Goal: Task Accomplishment & Management: Manage account settings

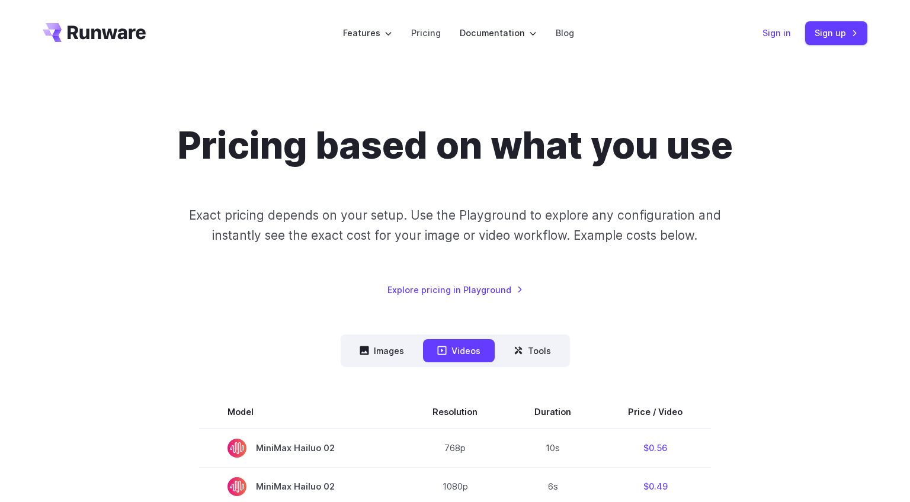
click at [777, 36] on link "Sign in" at bounding box center [776, 33] width 28 height 14
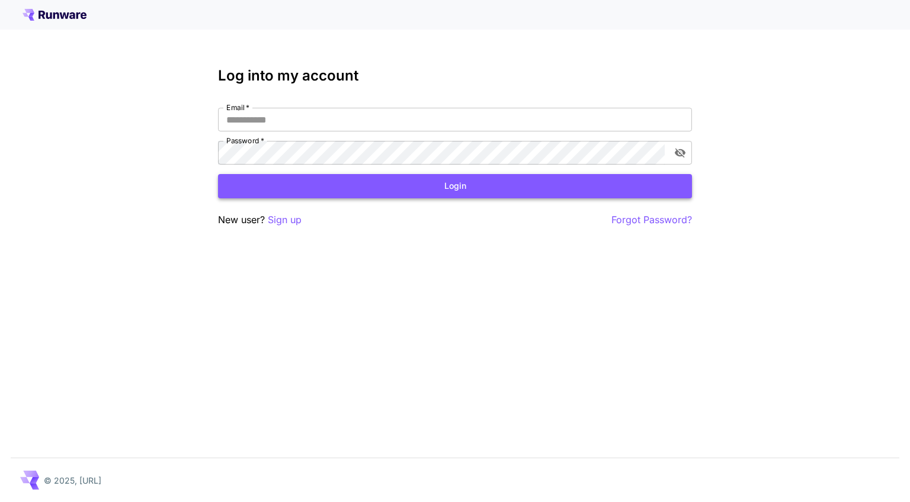
type input "**********"
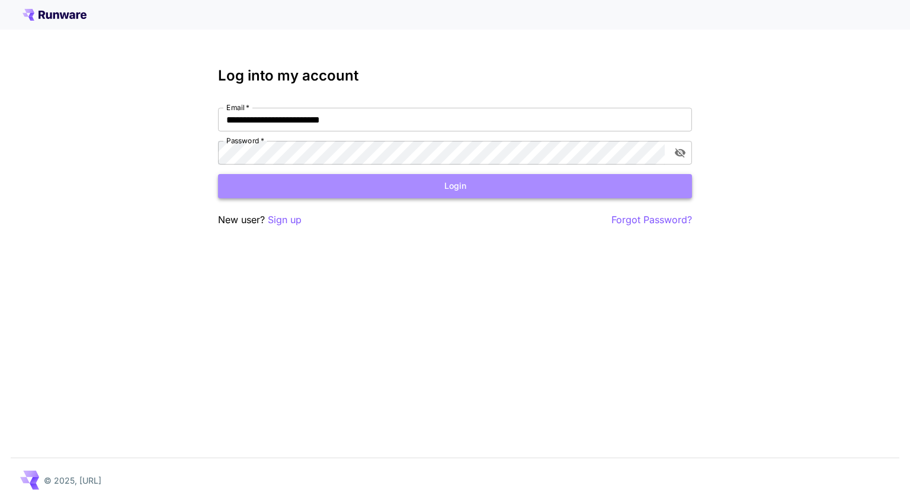
click at [399, 194] on button "Login" at bounding box center [455, 186] width 474 height 24
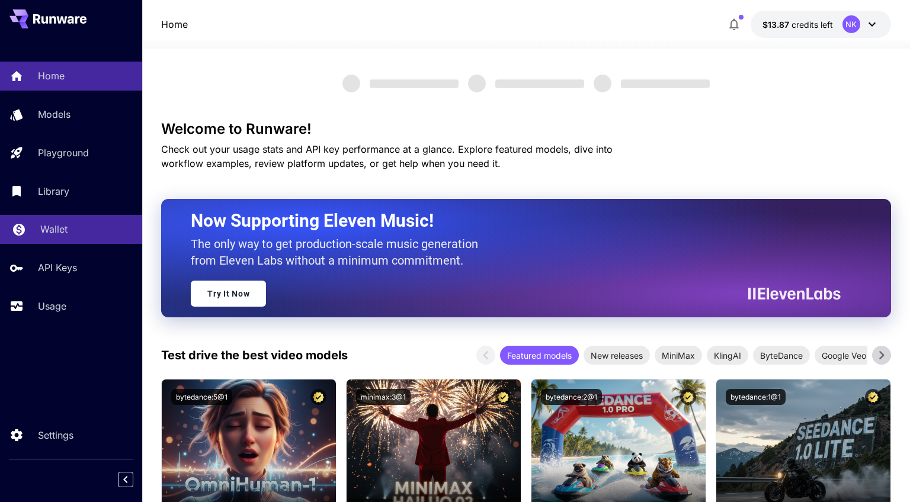
click at [64, 227] on p "Wallet" at bounding box center [53, 229] width 27 height 14
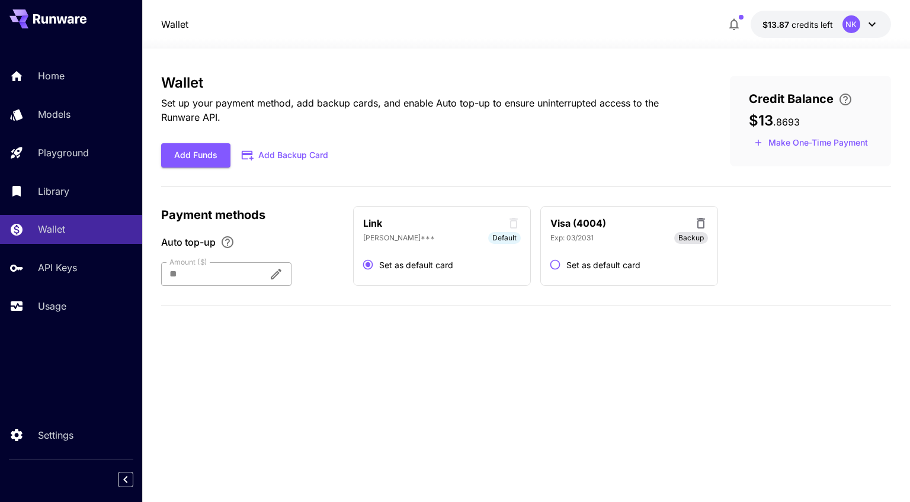
click at [283, 272] on icon "Auto top-up triggers when credit falls below 10% of this amount." at bounding box center [276, 274] width 14 height 14
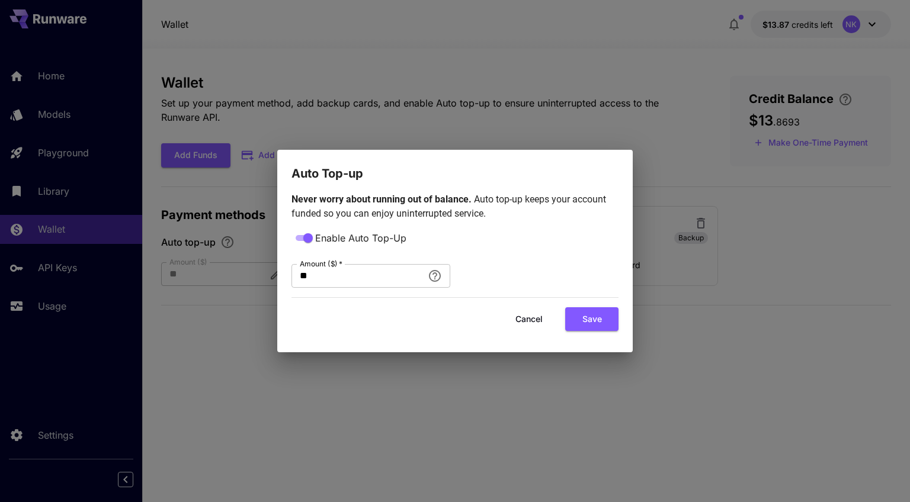
click at [524, 315] on button "Cancel" at bounding box center [528, 319] width 53 height 24
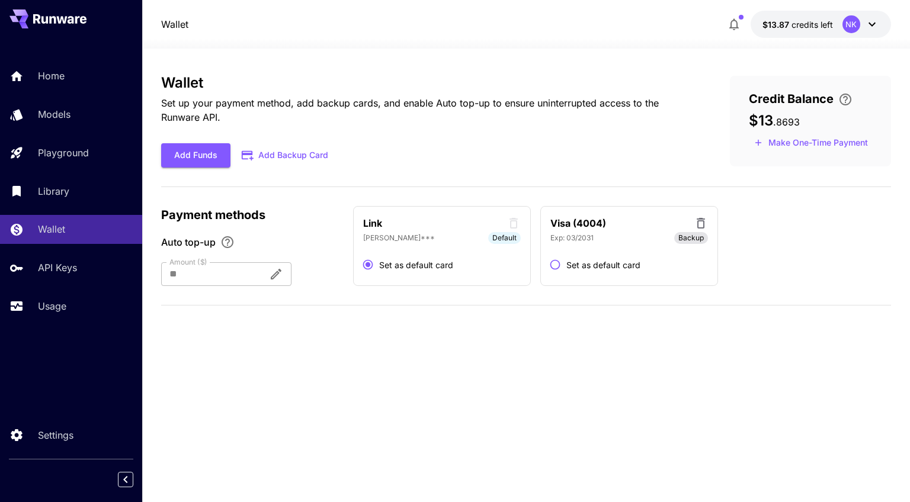
click at [838, 31] on button "$13.87 credits left NK" at bounding box center [820, 24] width 140 height 27
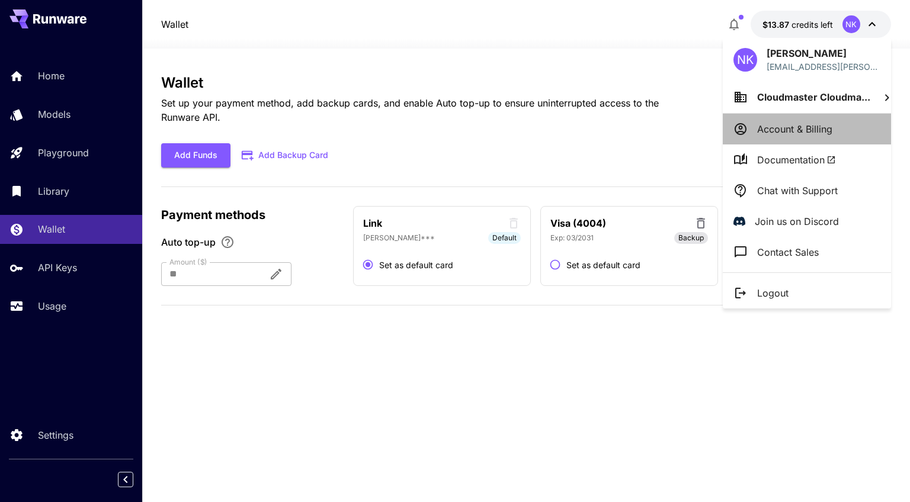
click at [804, 127] on p "Account & Billing" at bounding box center [794, 129] width 75 height 14
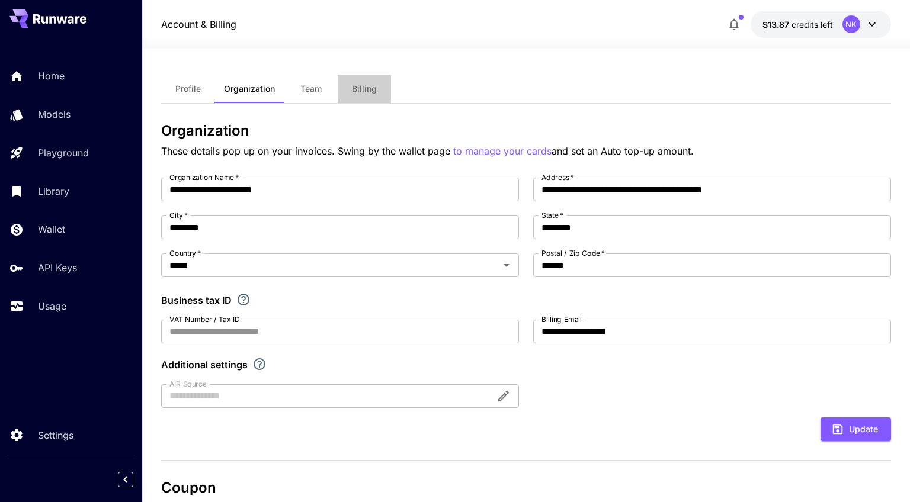
click at [360, 90] on span "Billing" at bounding box center [364, 89] width 25 height 11
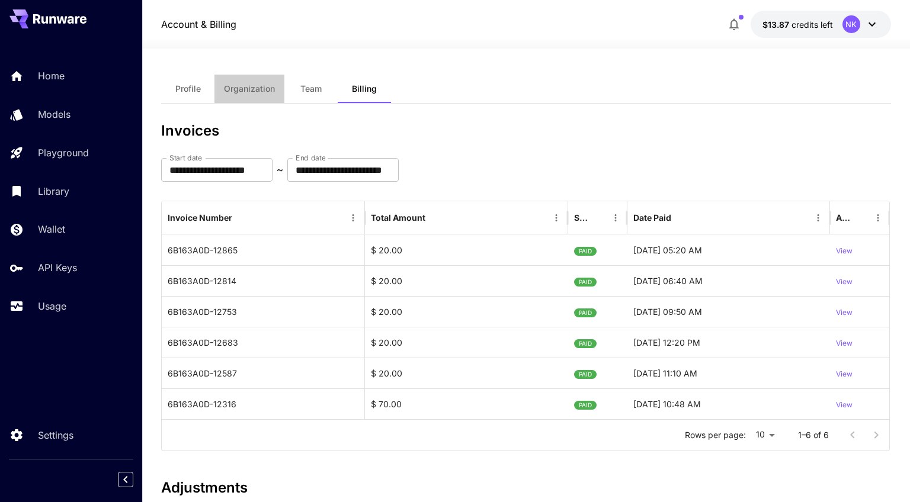
click at [262, 88] on span "Organization" at bounding box center [249, 89] width 51 height 11
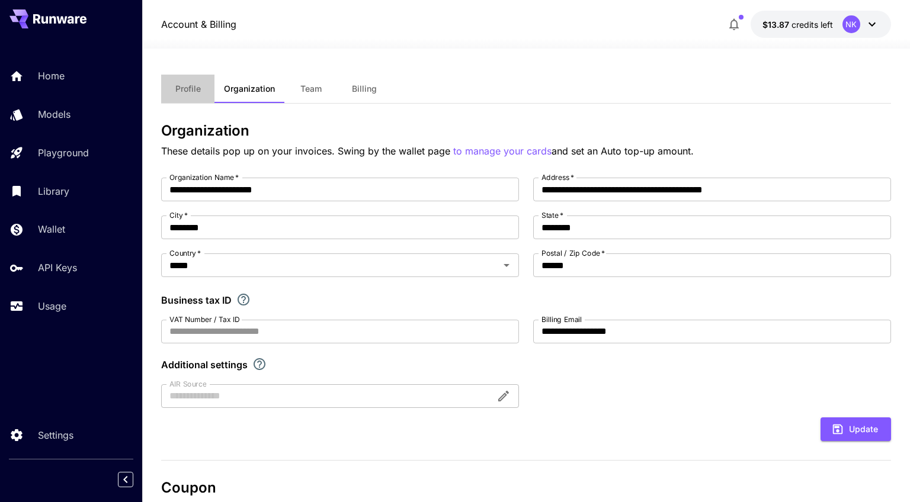
click at [194, 94] on button "Profile" at bounding box center [187, 89] width 53 height 28
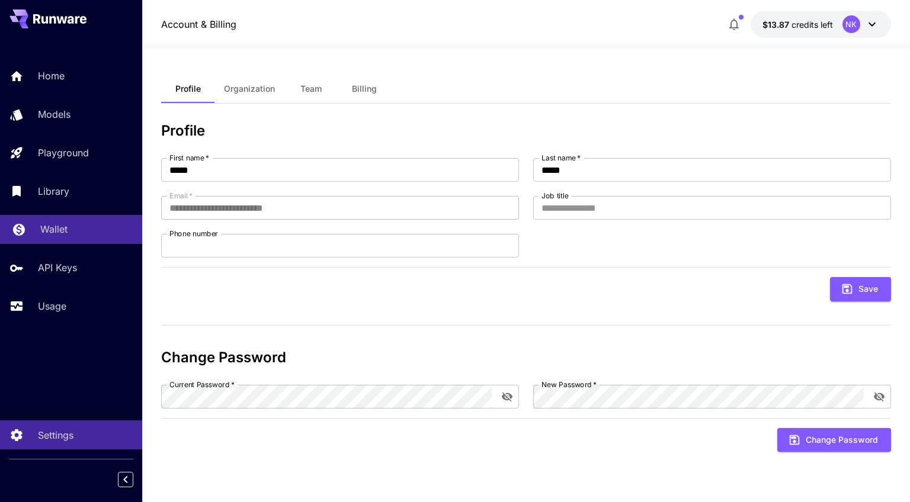
click at [82, 240] on link "Wallet" at bounding box center [71, 229] width 142 height 29
